Goal: Task Accomplishment & Management: Use online tool/utility

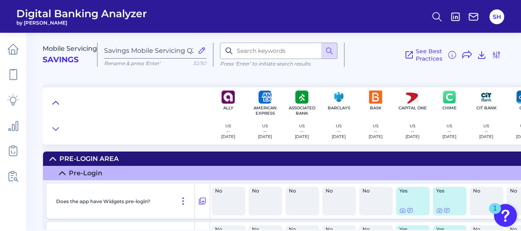
click at [56, 102] on icon at bounding box center [56, 102] width 6 height 3
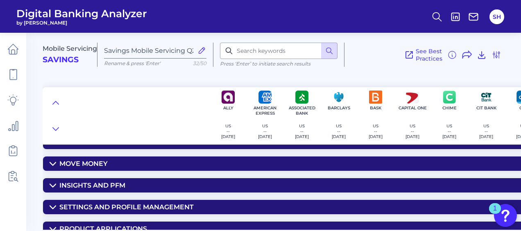
scroll to position [41, 0]
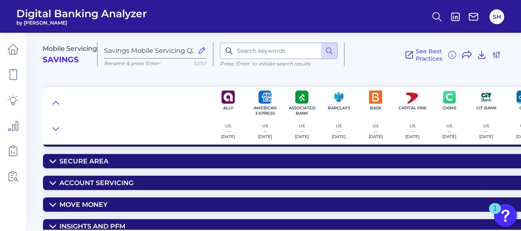
click at [81, 162] on div "Secure Area" at bounding box center [83, 161] width 49 height 8
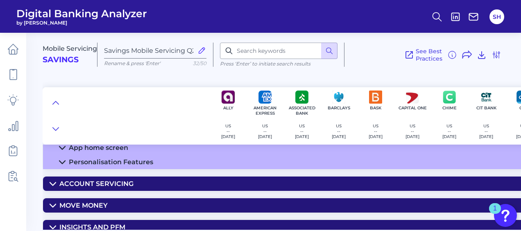
scroll to position [82, 0]
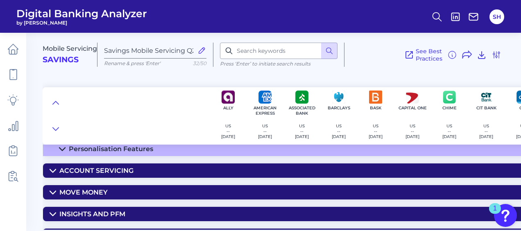
click at [106, 174] on div "Account Servicing" at bounding box center [96, 171] width 74 height 8
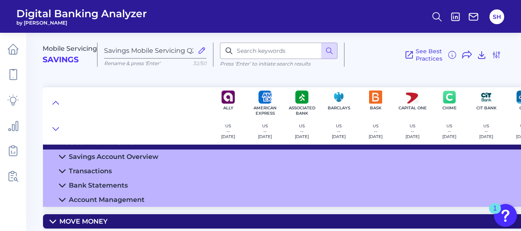
scroll to position [123, 0]
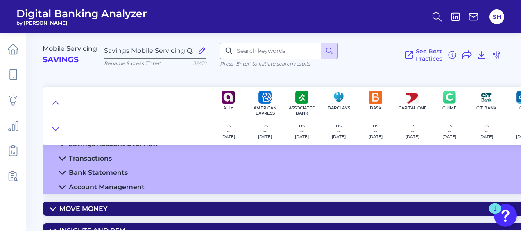
click at [95, 158] on div "Transactions" at bounding box center [90, 158] width 43 height 8
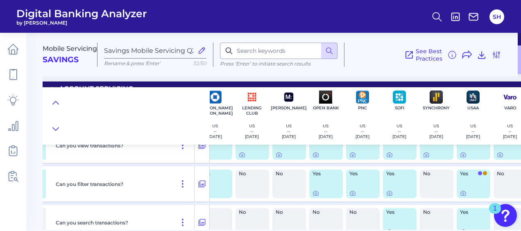
scroll to position [164, 567]
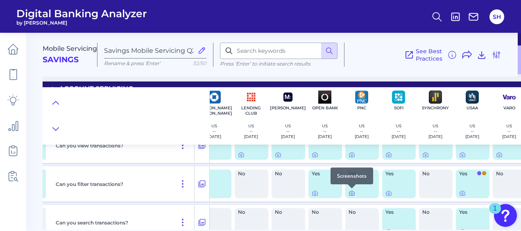
click at [352, 194] on icon at bounding box center [352, 194] width 2 height 2
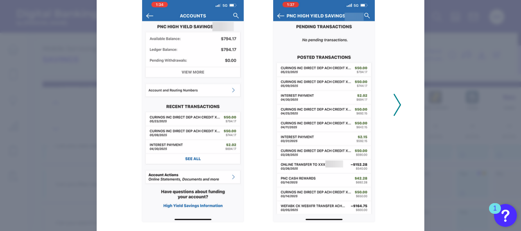
scroll to position [82, 0]
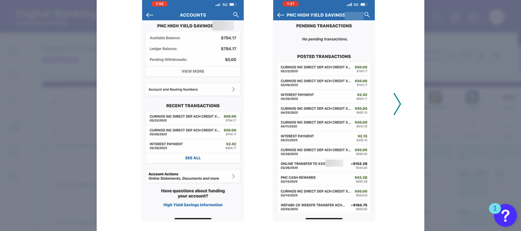
click at [395, 106] on icon at bounding box center [396, 104] width 7 height 22
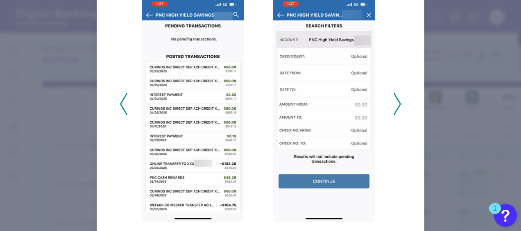
click at [401, 111] on div "2025 - Q2" at bounding box center [260, 99] width 308 height 244
click at [395, 106] on icon at bounding box center [396, 104] width 7 height 22
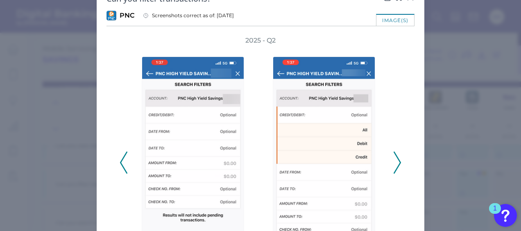
scroll to position [0, 0]
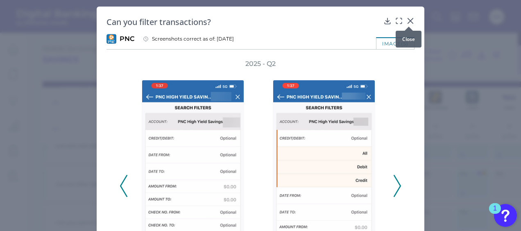
click at [406, 17] on icon at bounding box center [410, 21] width 8 height 8
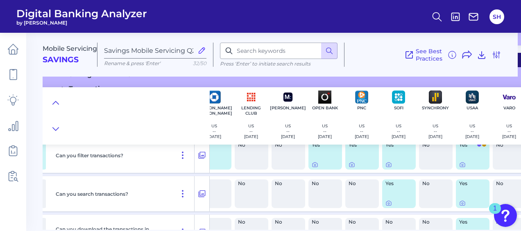
scroll to position [205, 567]
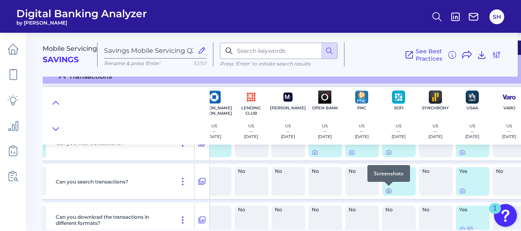
click at [388, 192] on icon at bounding box center [389, 191] width 2 height 2
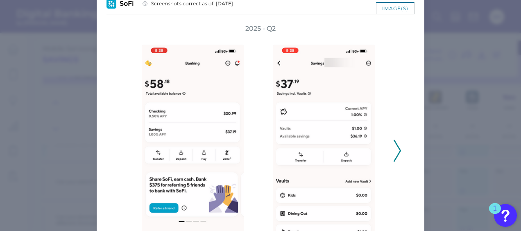
scroll to position [82, 0]
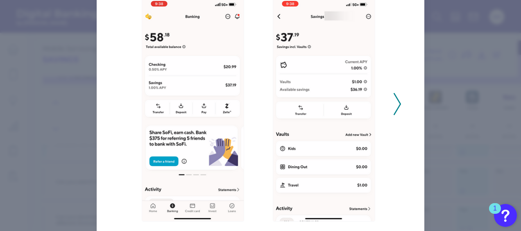
click at [397, 108] on icon at bounding box center [396, 104] width 7 height 22
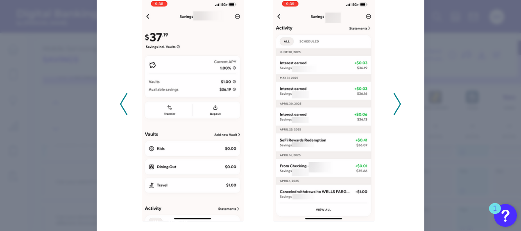
click at [397, 108] on icon at bounding box center [396, 104] width 7 height 22
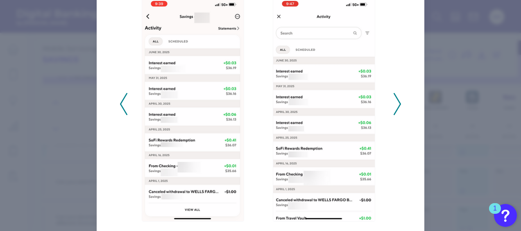
click at [397, 108] on icon at bounding box center [396, 104] width 7 height 22
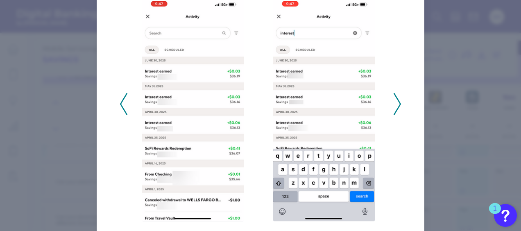
click at [395, 107] on icon at bounding box center [396, 104] width 7 height 22
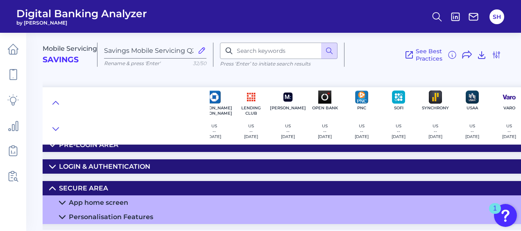
scroll to position [0, 567]
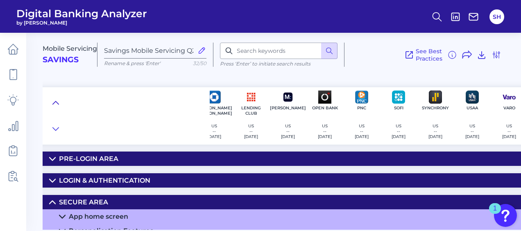
click at [52, 101] on button at bounding box center [55, 102] width 13 height 11
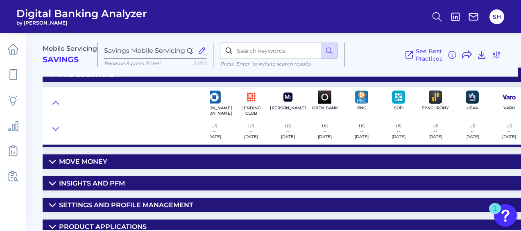
scroll to position [71, 567]
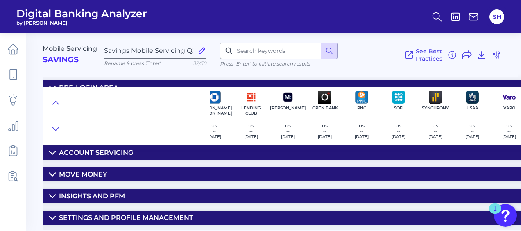
click at [78, 171] on div "Move Money" at bounding box center [83, 174] width 48 height 8
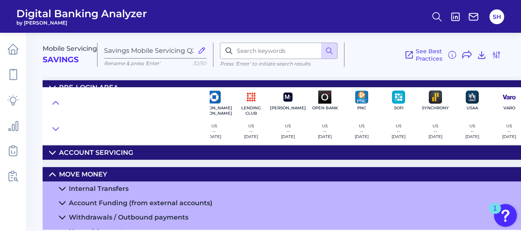
click at [100, 186] on div "Internal Transfers" at bounding box center [99, 189] width 60 height 8
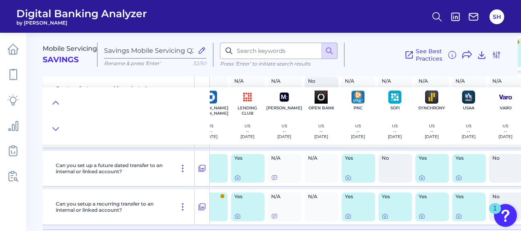
scroll to position [276, 570]
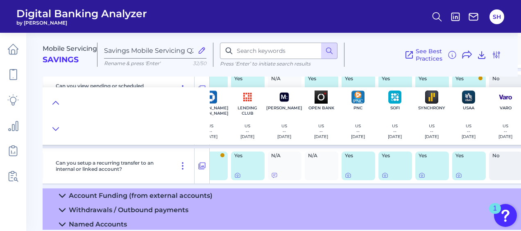
click at [190, 195] on div "Account Funding (from external accounts)" at bounding box center [141, 196] width 144 height 8
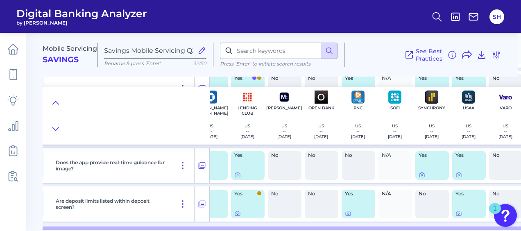
scroll to position [644, 570]
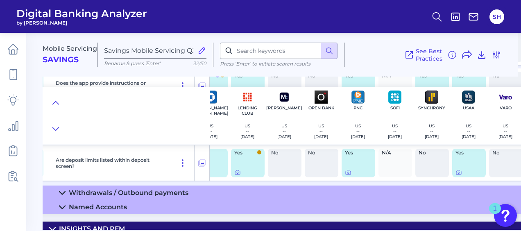
click at [118, 190] on div "Withdrawals / Outbound payments" at bounding box center [129, 193] width 120 height 8
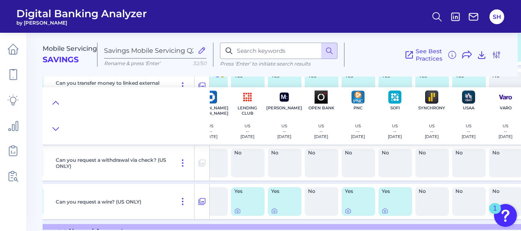
scroll to position [1095, 570]
